Goal: Task Accomplishment & Management: Manage account settings

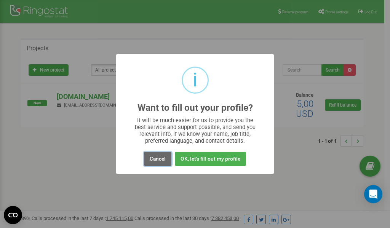
click at [158, 159] on button "Cancel" at bounding box center [157, 159] width 27 height 14
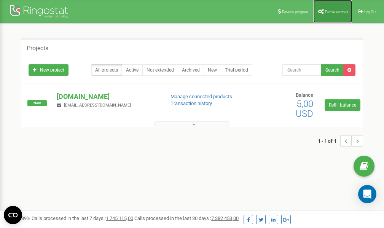
click at [325, 9] on link "Profile settings" at bounding box center [332, 11] width 39 height 23
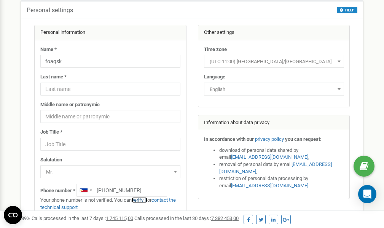
click at [143, 199] on link "verify it" at bounding box center [140, 200] width 16 height 6
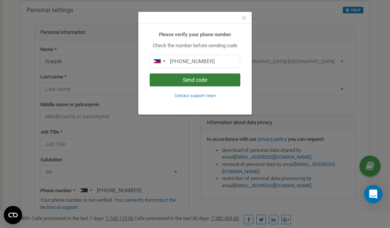
click at [189, 81] on button "Send code" at bounding box center [194, 79] width 91 height 13
